Goal: Information Seeking & Learning: Learn about a topic

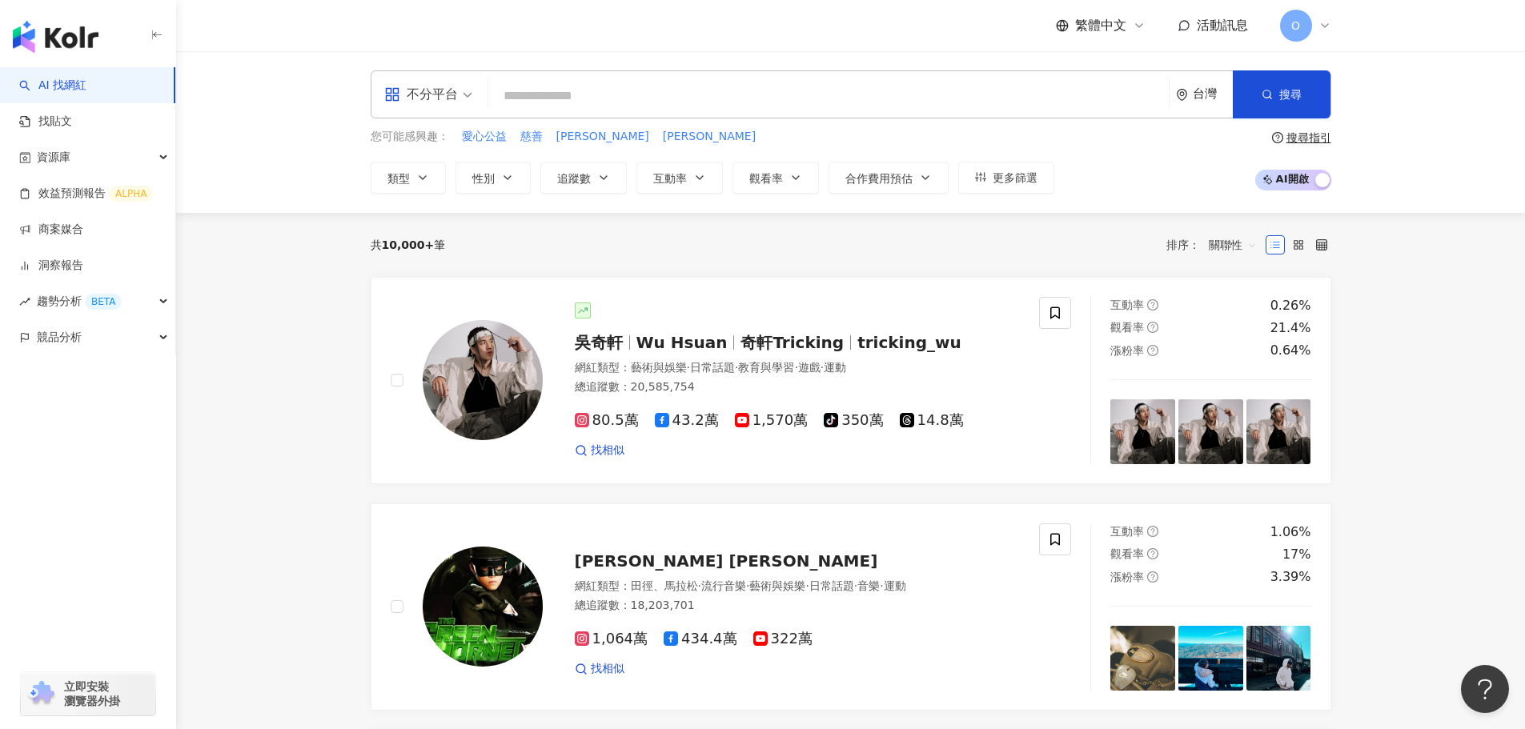
click at [563, 91] on input "search" at bounding box center [828, 96] width 667 height 30
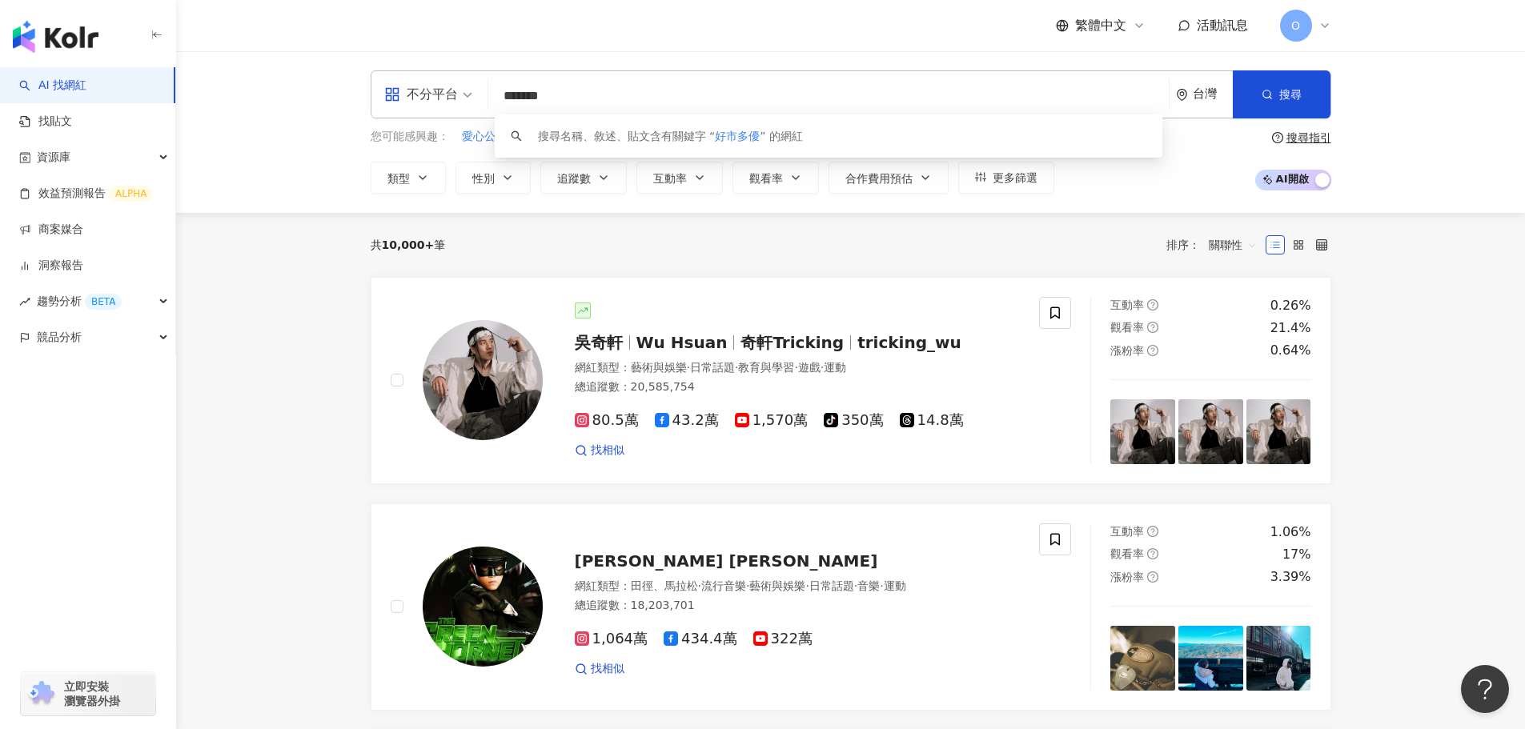
type input "*****"
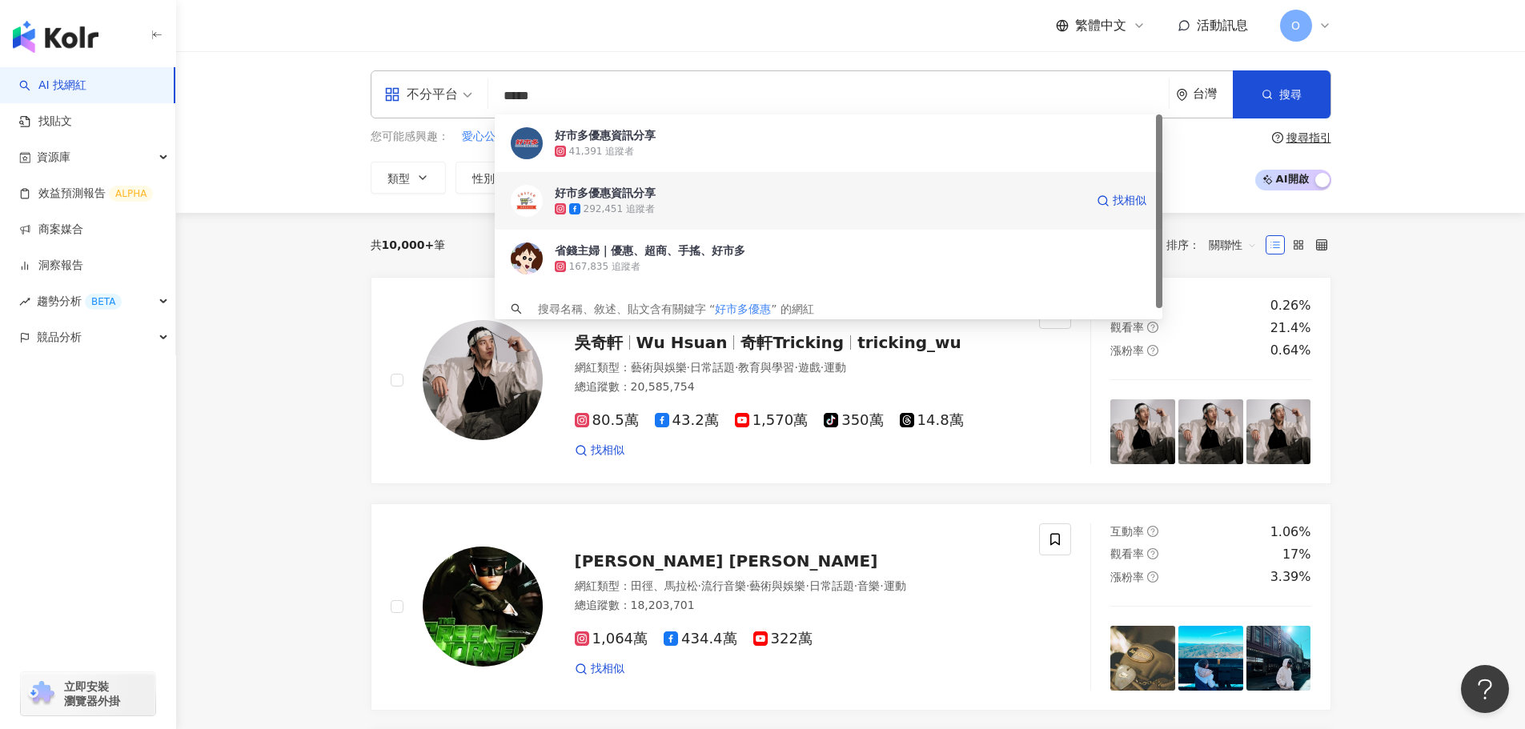
click at [723, 177] on div "好市多優惠資訊分享 292,451 追蹤者 找相似" at bounding box center [828, 201] width 667 height 58
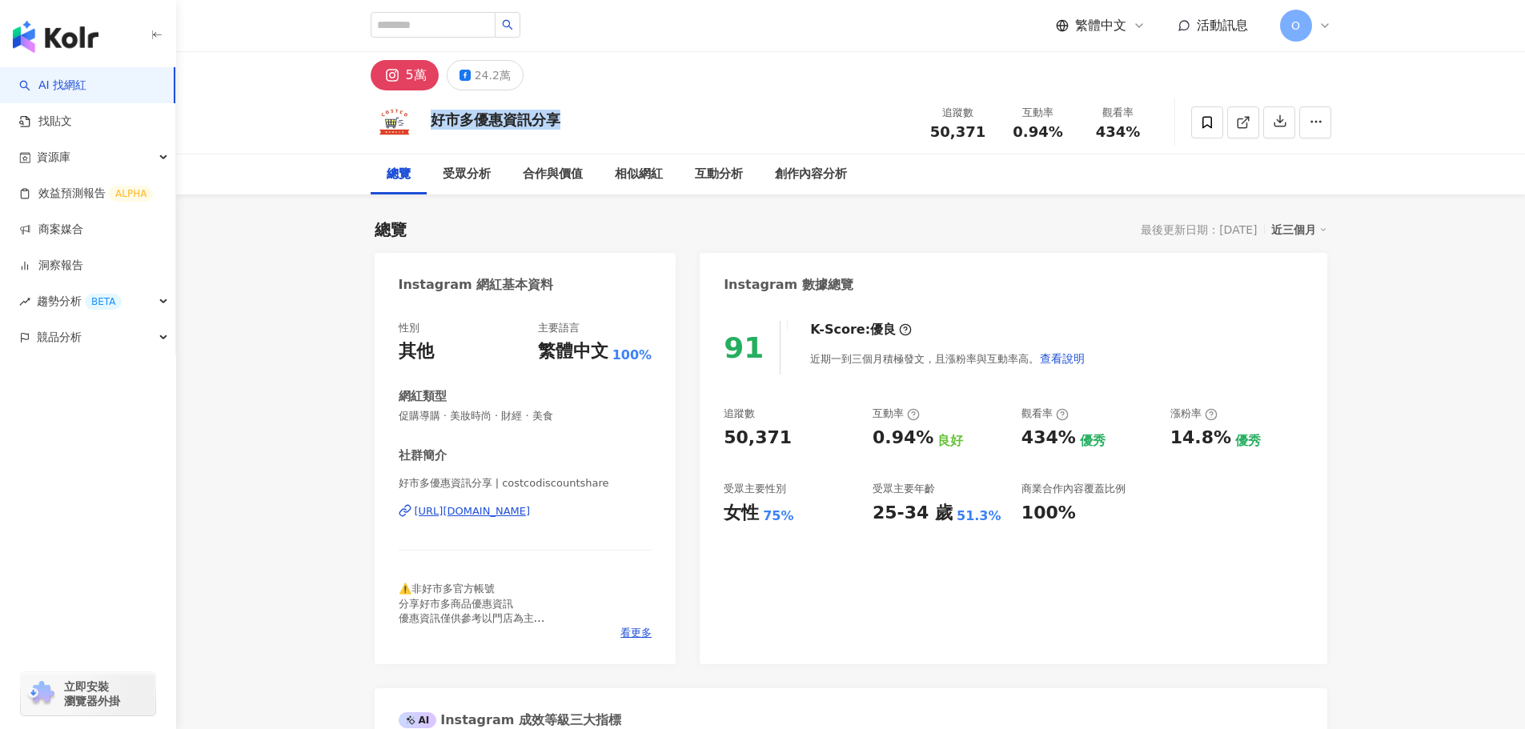
click at [592, 119] on div "好市多優惠資訊分享 追蹤數 50,371 互動率 0.94% 觀看率 434%" at bounding box center [851, 121] width 1024 height 63
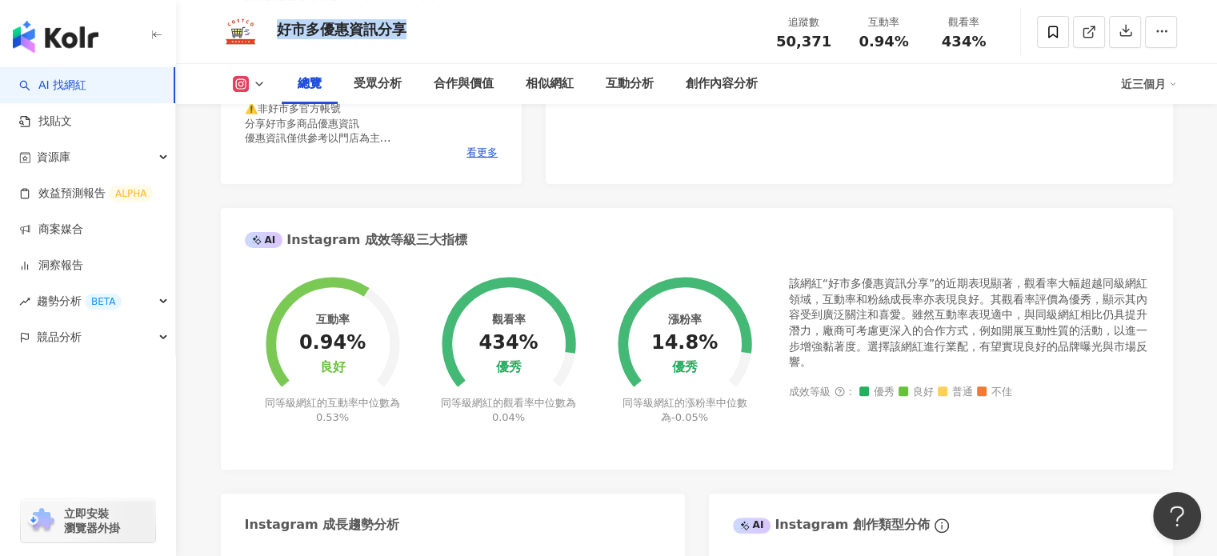
scroll to position [160, 0]
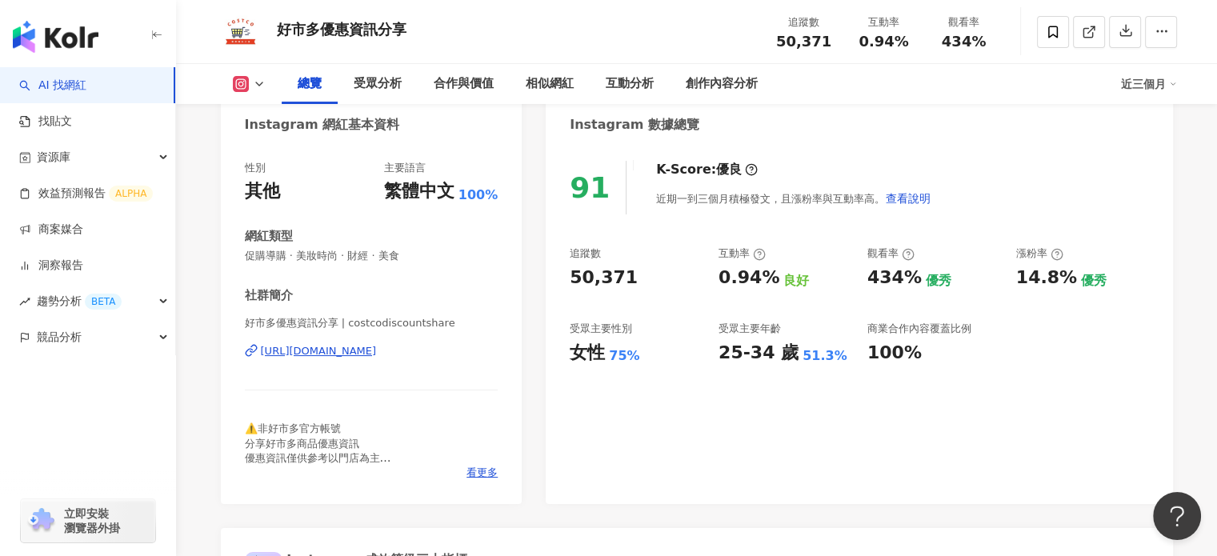
click at [1063, 329] on div "追蹤數 50,371 互動率 0.94% 良好 觀看率 434% 優秀 漲粉率 14.8% 優秀 受眾主要性別 女性 75% 受眾主要年齡 25-34 歲 5…" at bounding box center [859, 305] width 579 height 118
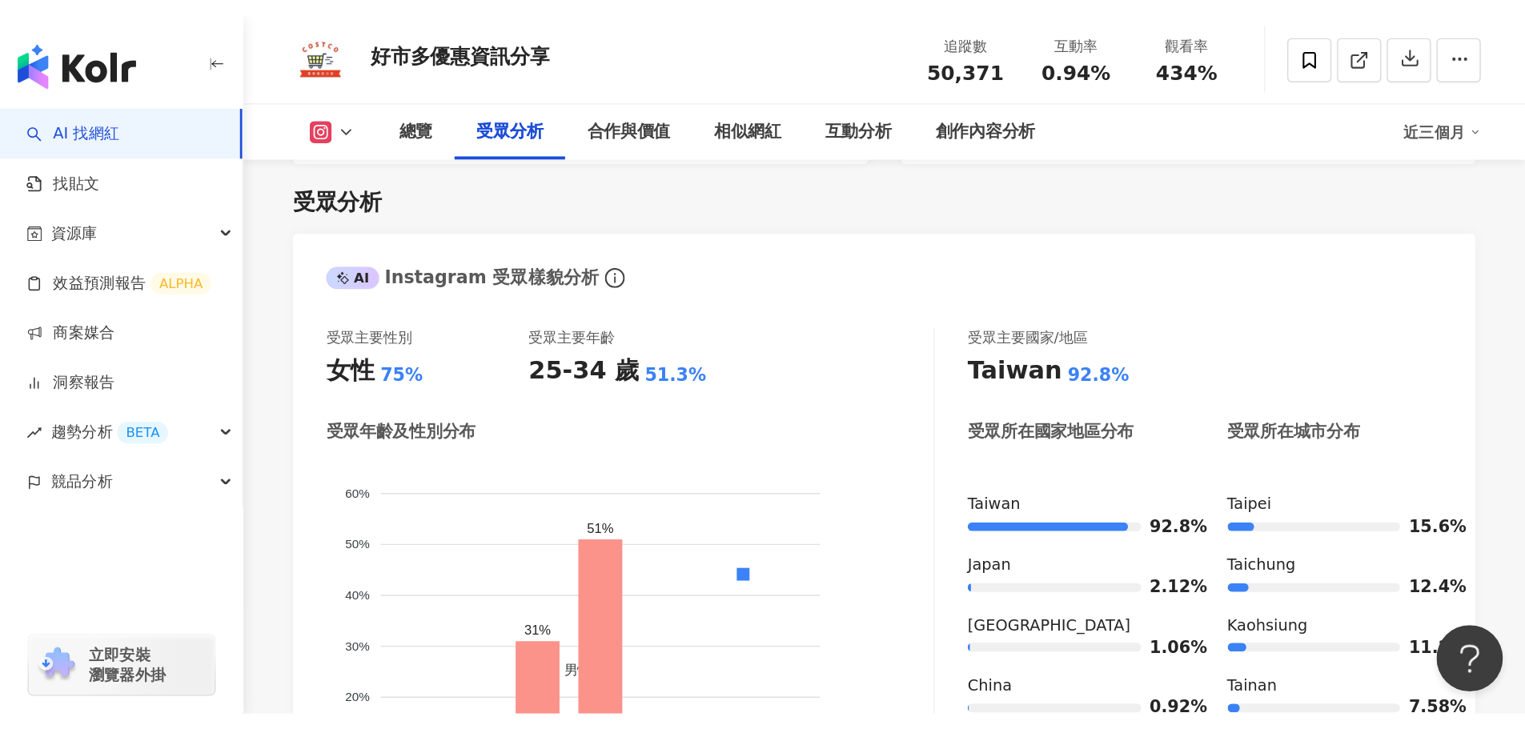
scroll to position [1360, 0]
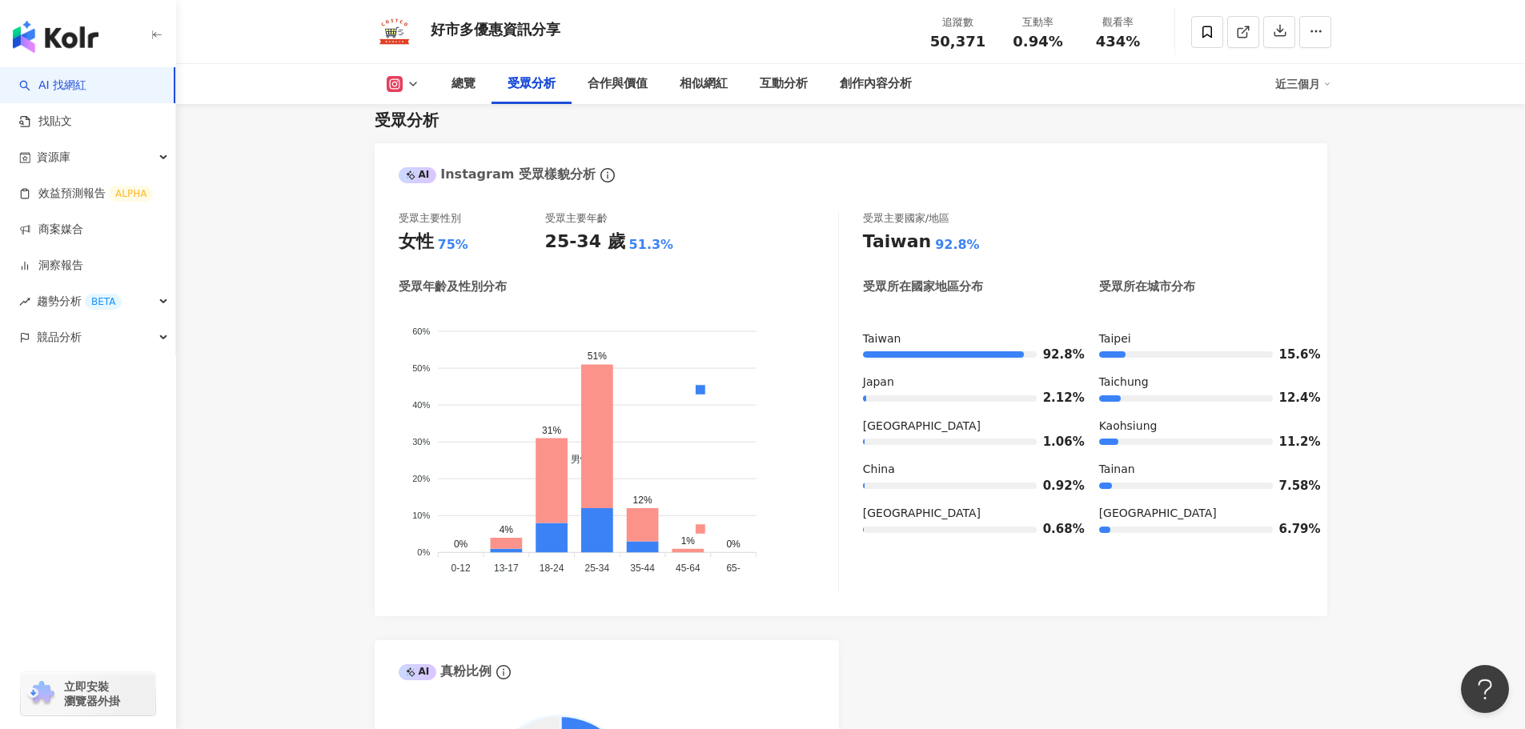
click at [413, 82] on icon at bounding box center [413, 84] width 13 height 13
click at [415, 145] on button "Facebook" at bounding box center [428, 150] width 96 height 22
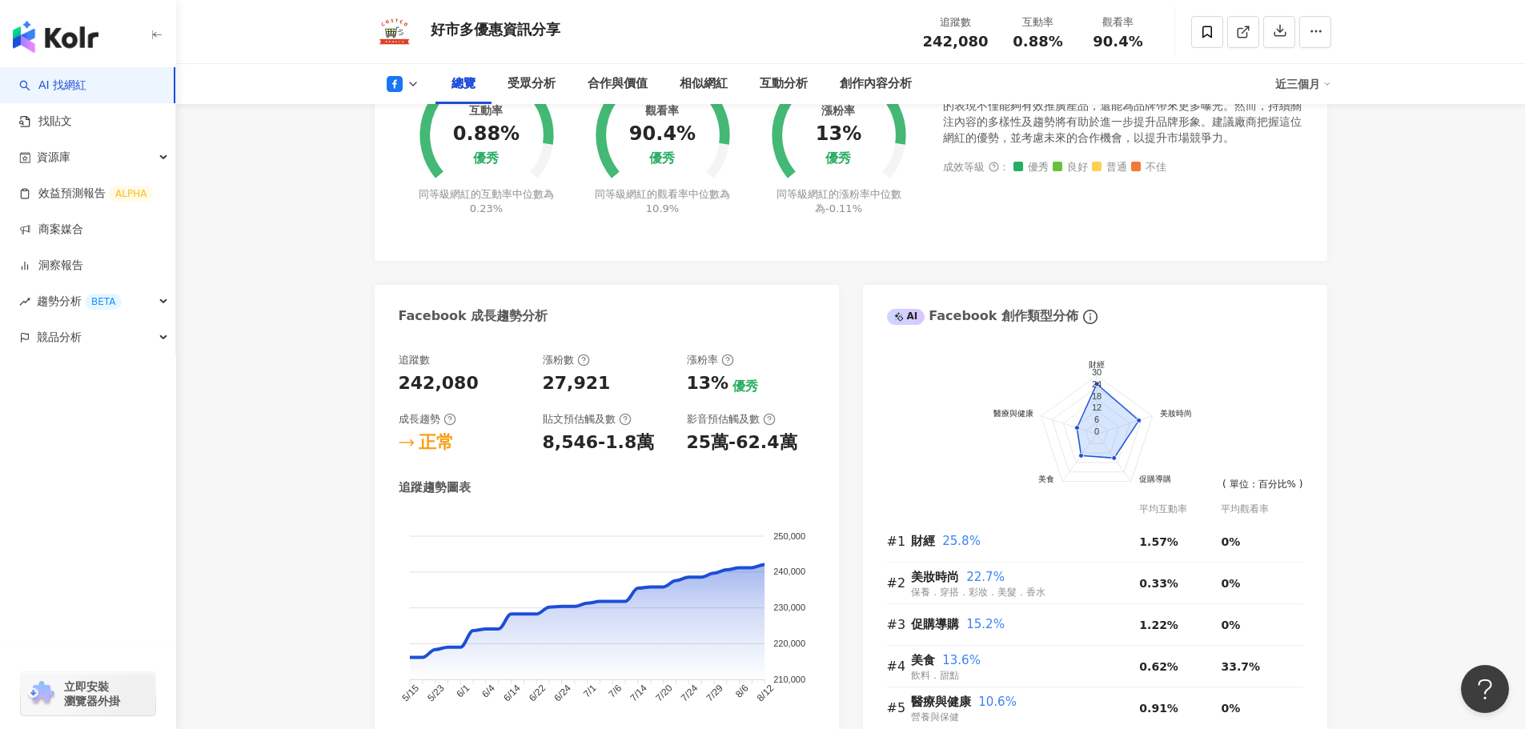
scroll to position [640, 0]
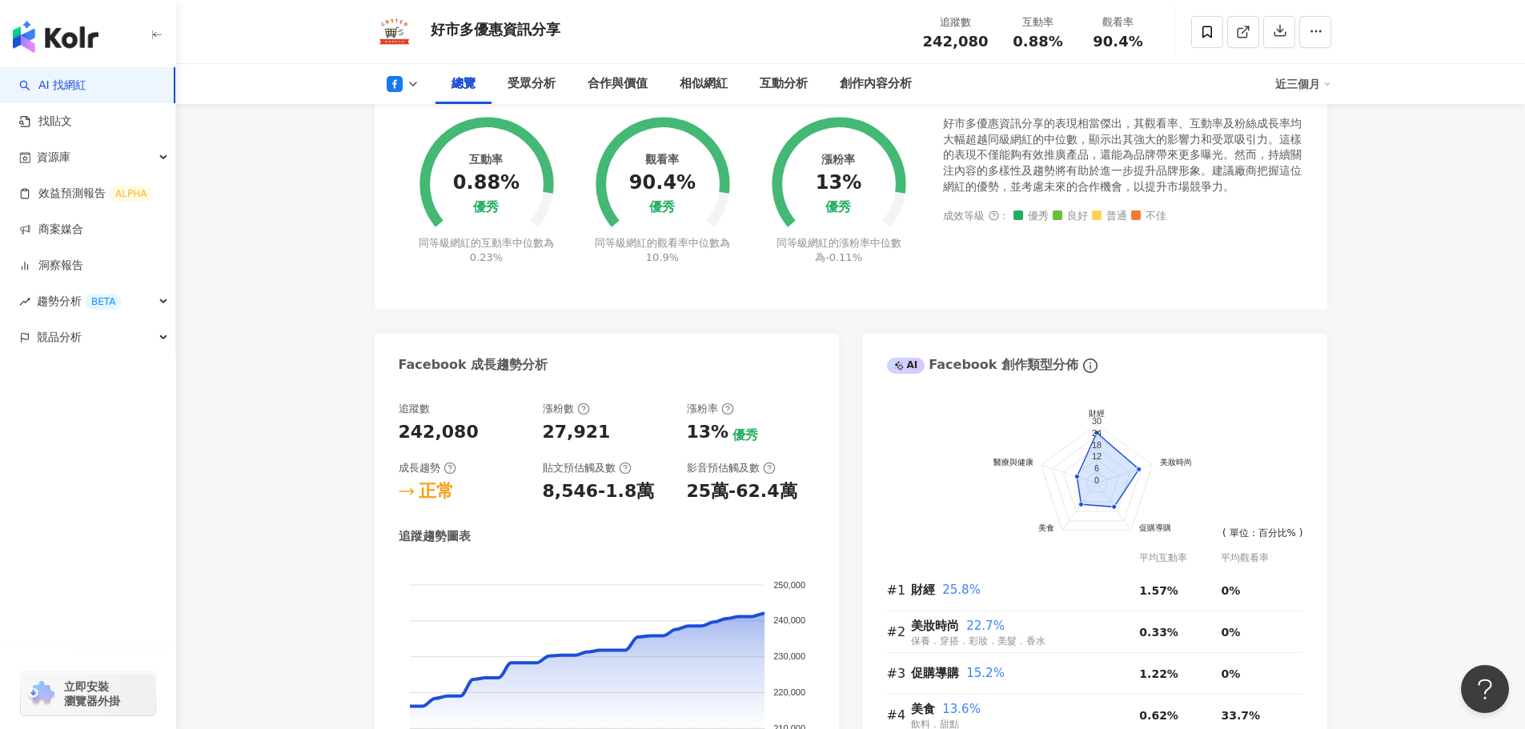
click at [525, 35] on div "好市多優惠資訊分享" at bounding box center [496, 29] width 130 height 20
click at [522, 35] on div "好市多優惠資訊分享" at bounding box center [496, 29] width 130 height 20
copy div "好市多優惠資訊分享"
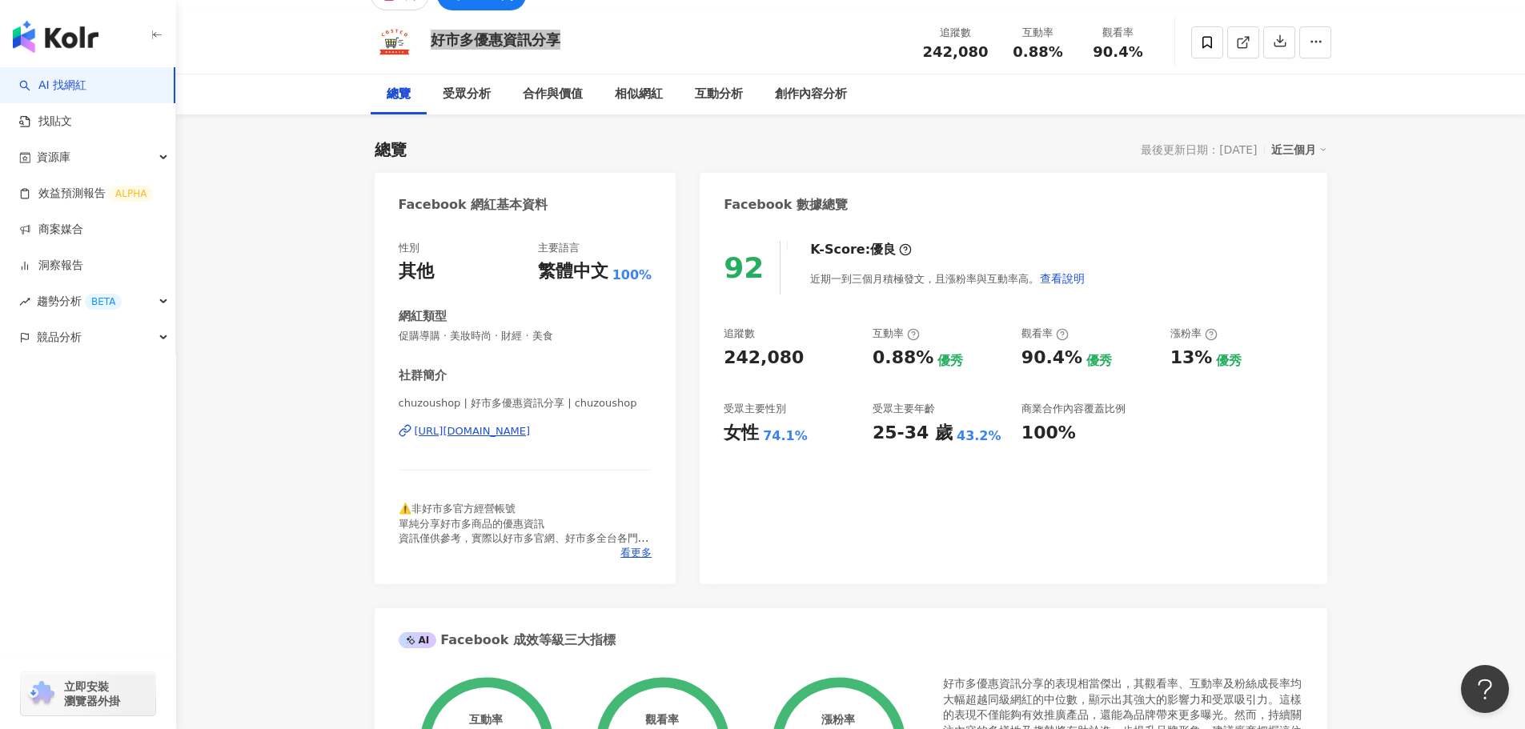
scroll to position [0, 0]
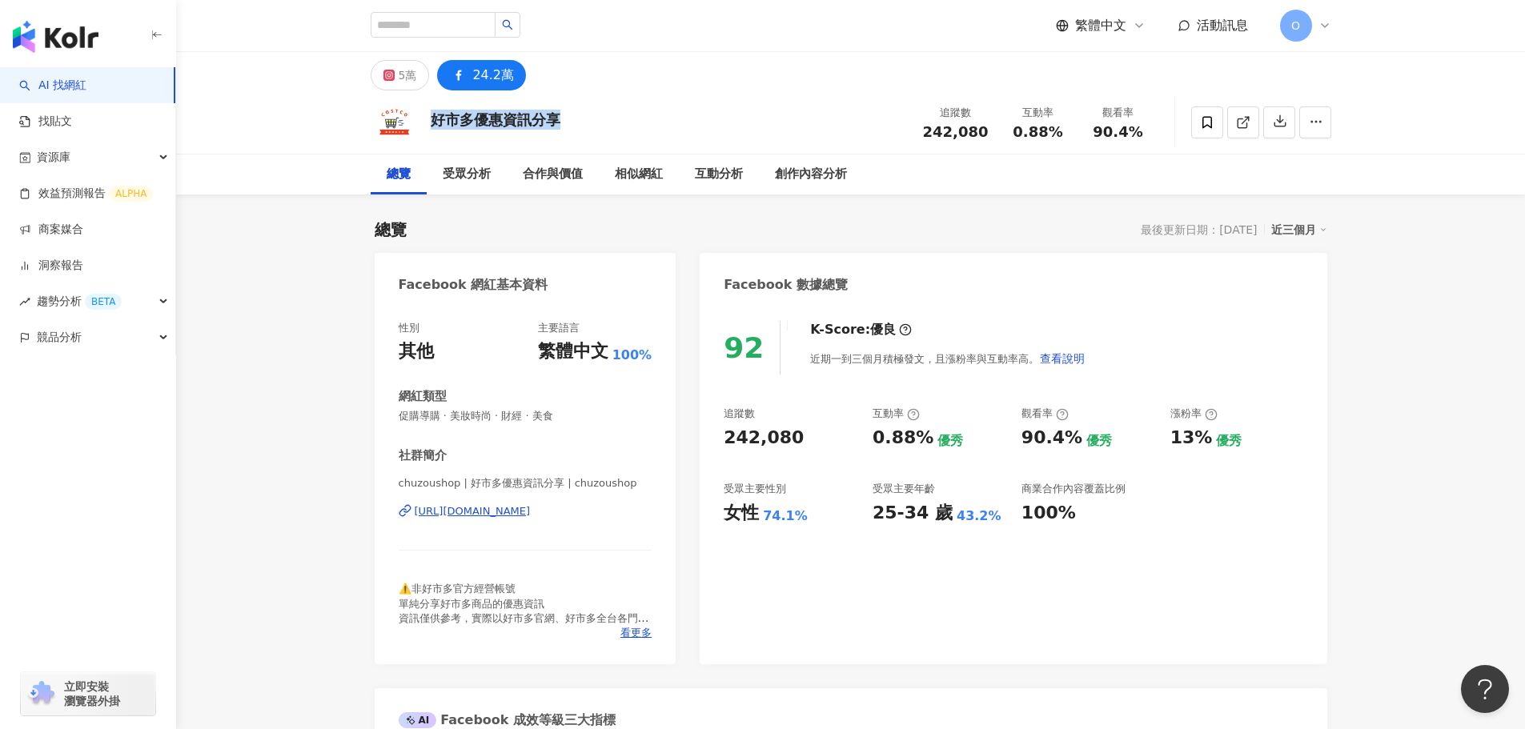
click at [395, 122] on img at bounding box center [395, 122] width 48 height 48
click at [1038, 140] on span "0.88%" at bounding box center [1037, 132] width 50 height 16
copy span "0.88%"
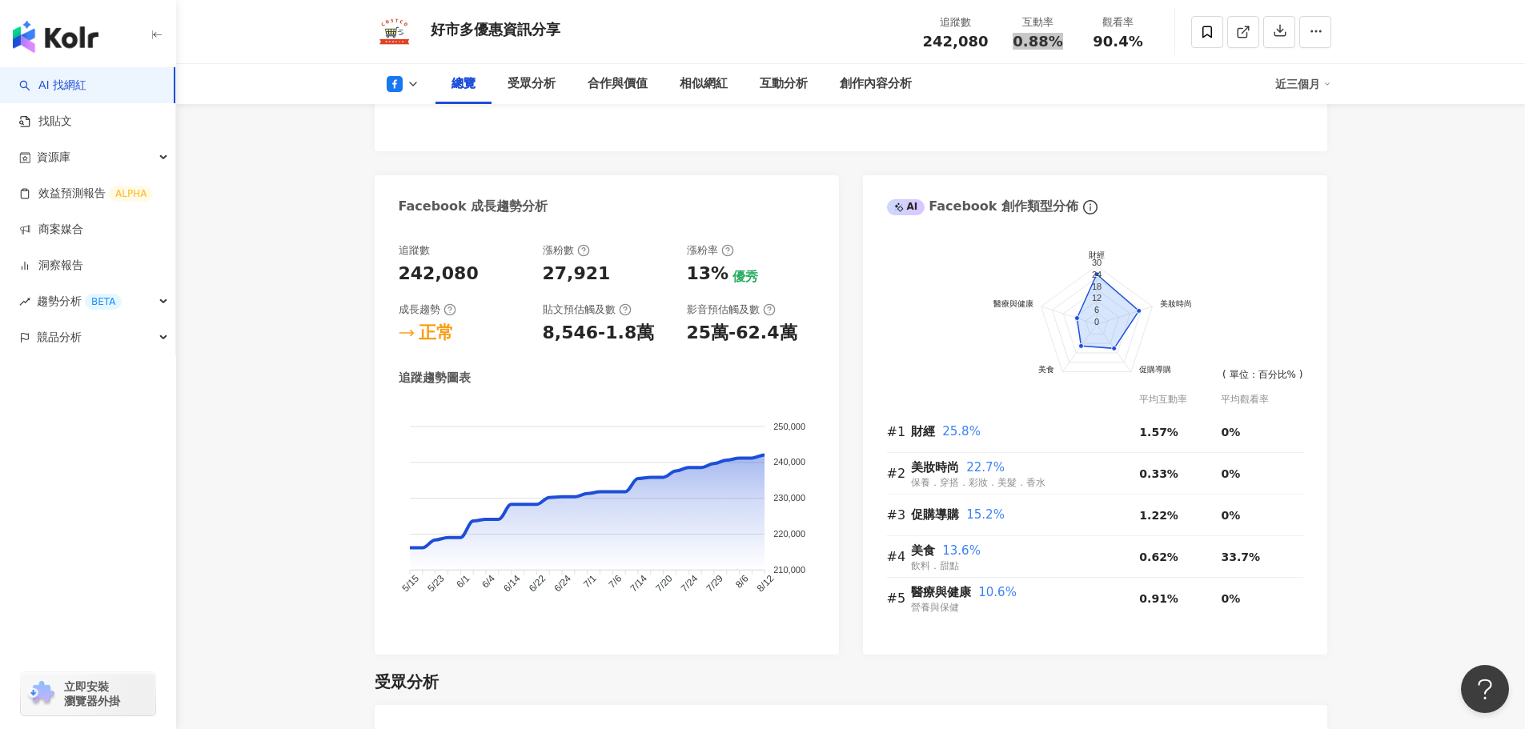
scroll to position [800, 0]
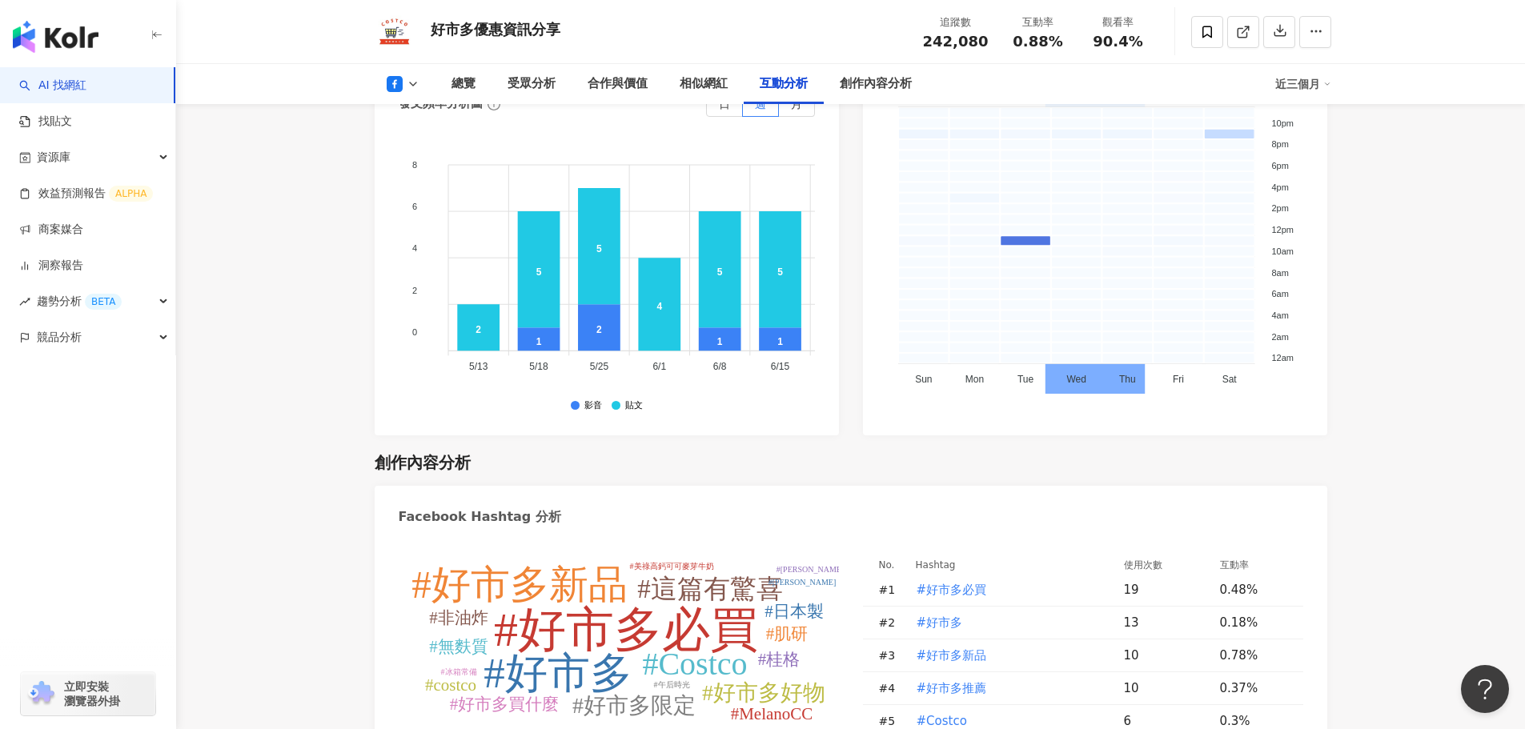
scroll to position [3921, 0]
